Goal: Check status: Check status

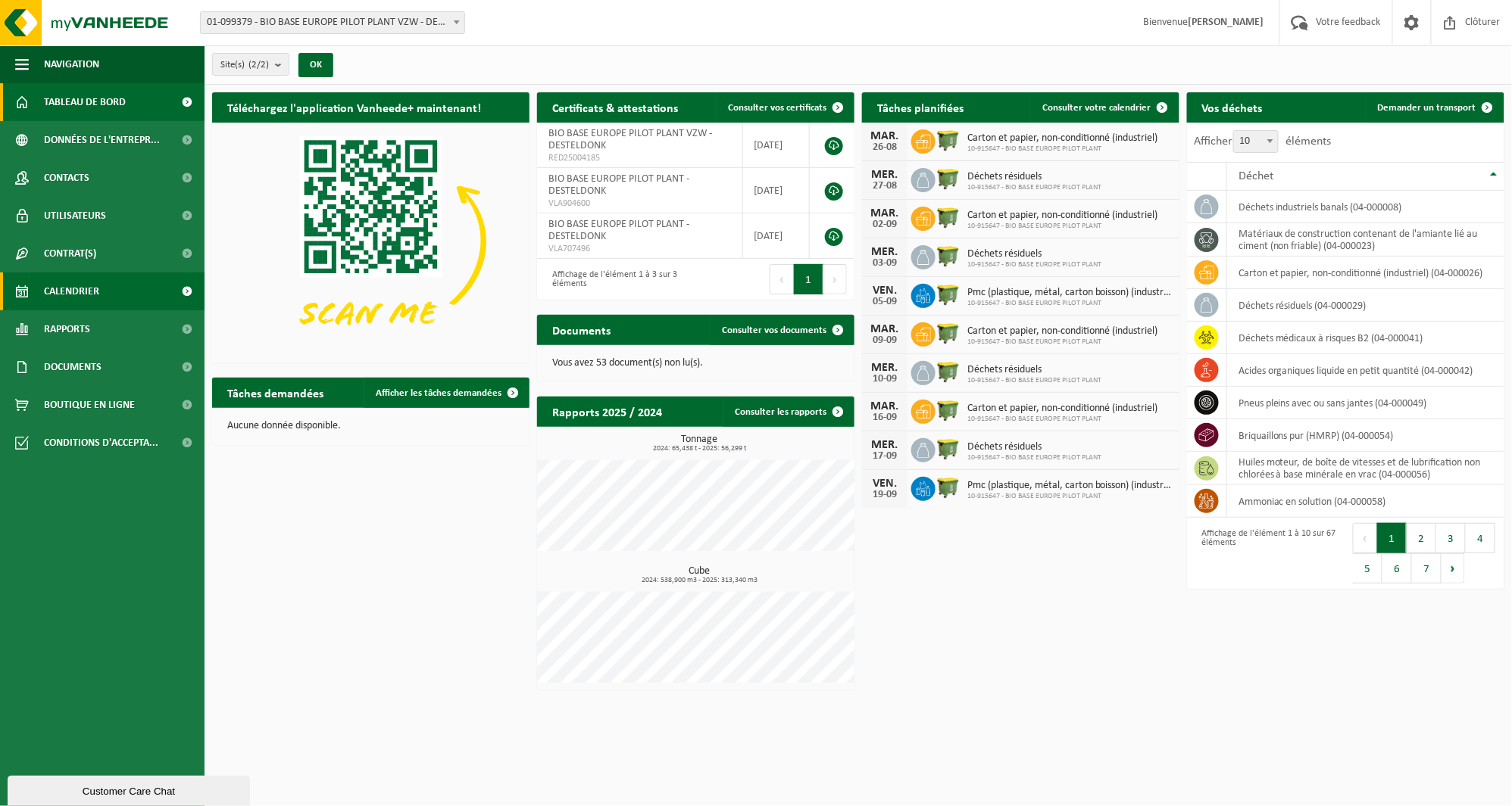
click at [93, 288] on span "Calendrier" at bounding box center [71, 292] width 55 height 38
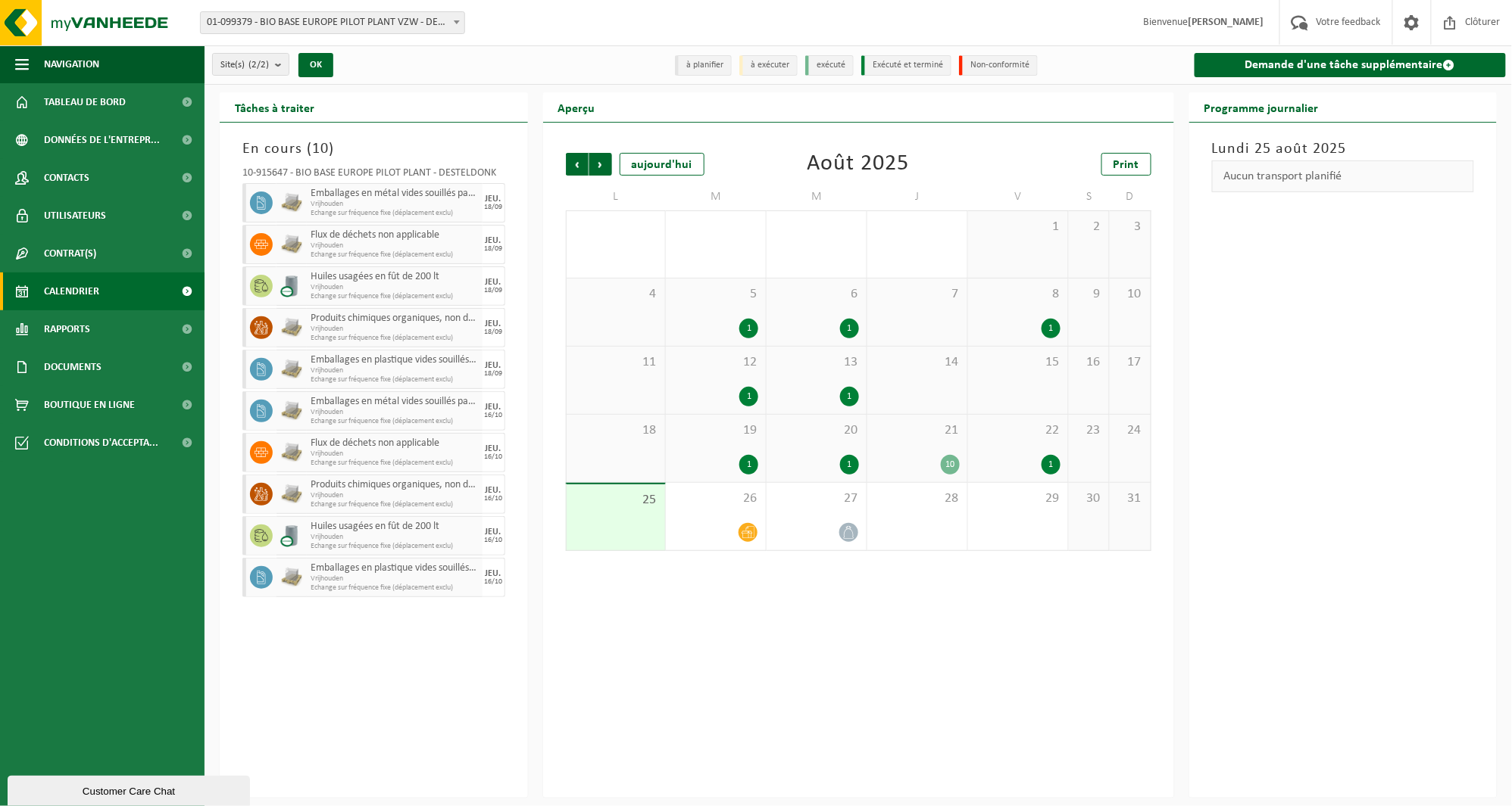
click at [770, 724] on div "Précédent Suivant [DATE] [DATE] Print L M M J V S D 28 29 2 30 31 1 2 3 4 5 1 6…" at bounding box center [858, 461] width 631 height 676
click at [900, 460] on div "10" at bounding box center [917, 465] width 85 height 20
click at [828, 662] on div "Précédent Suivant [DATE] [DATE] Print L M M J V S D 28 29 2 30 31 1 2 3 4 5 1 6…" at bounding box center [858, 461] width 631 height 676
